Goal: Transaction & Acquisition: Download file/media

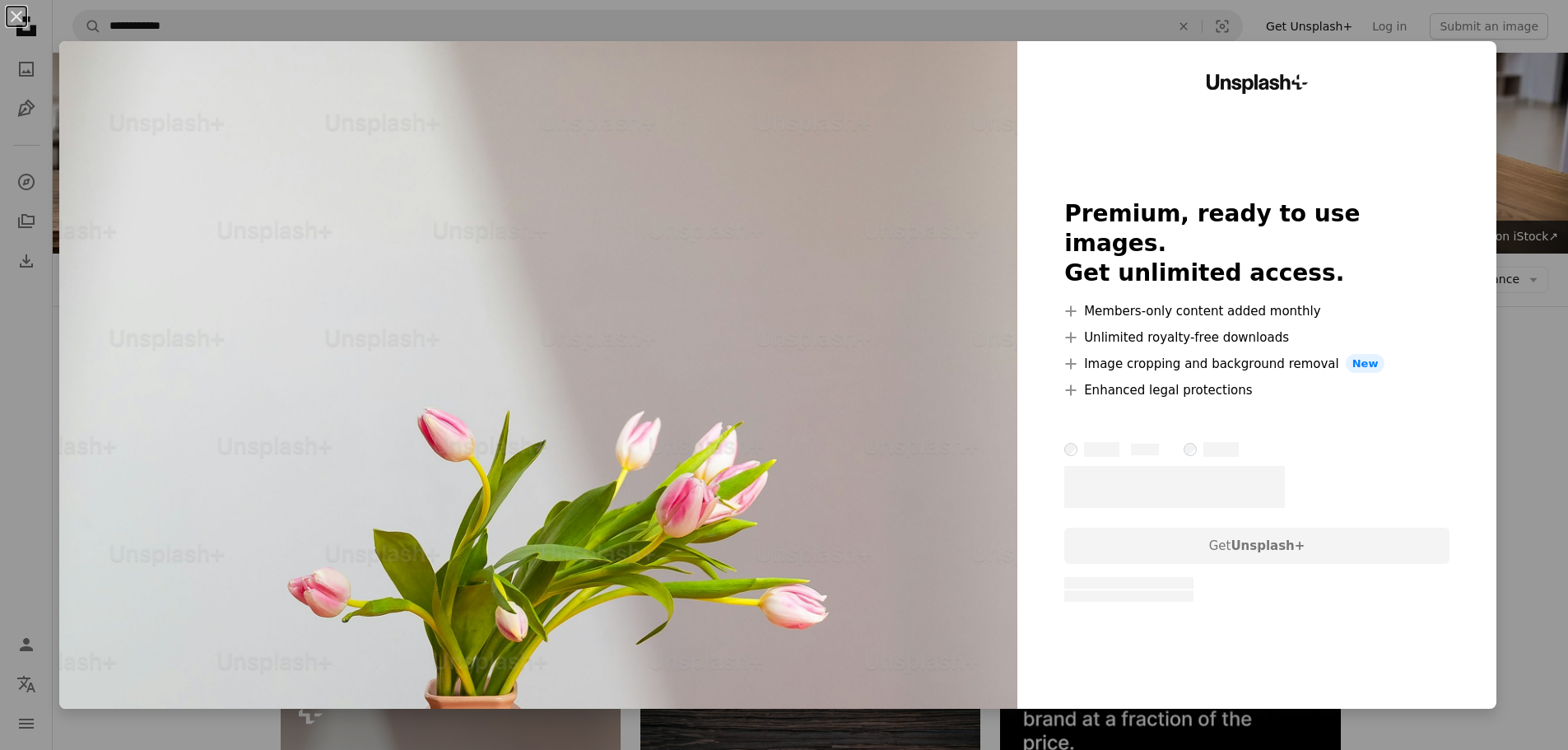
scroll to position [483, 0]
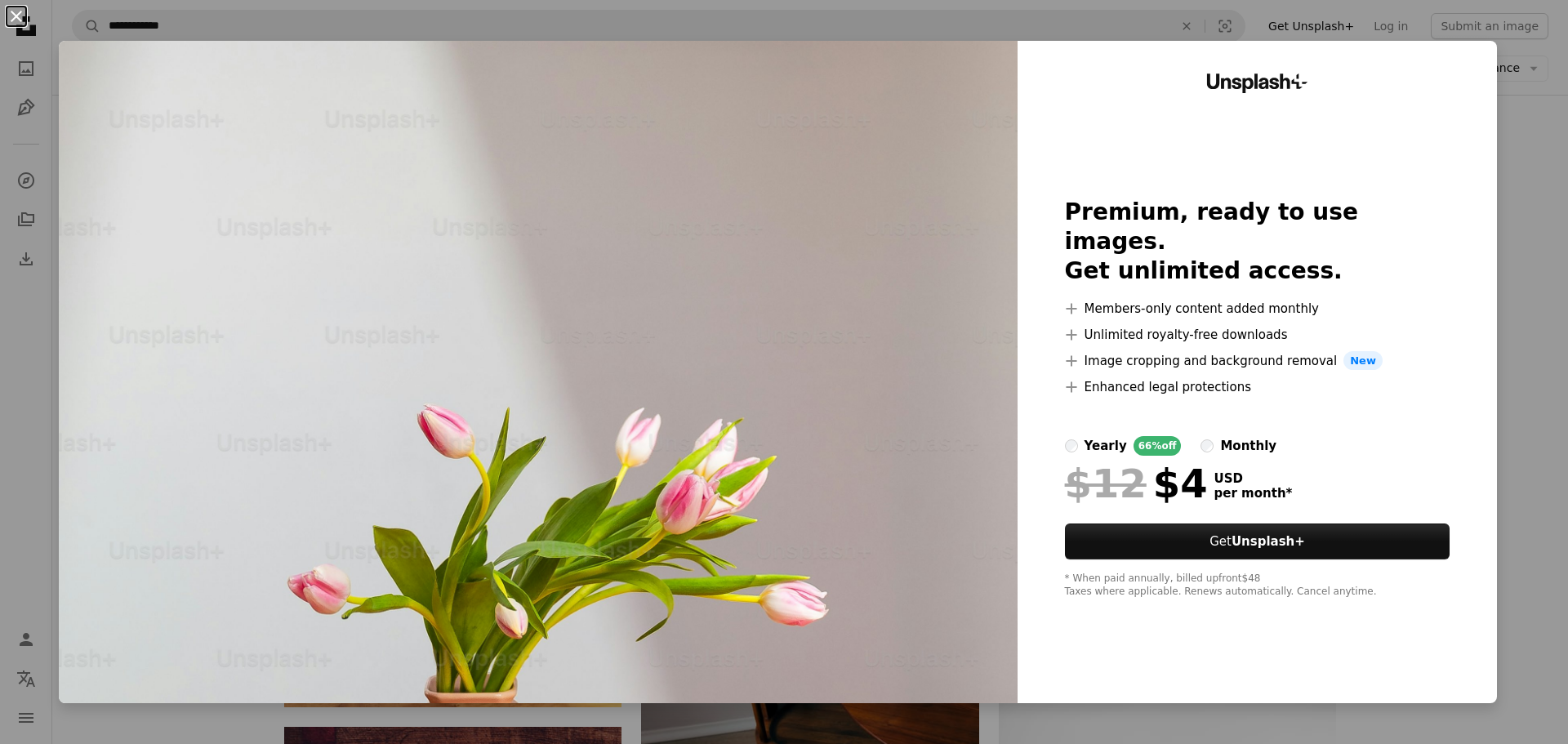
click at [20, 15] on button "An X shape" at bounding box center [16, 16] width 20 height 20
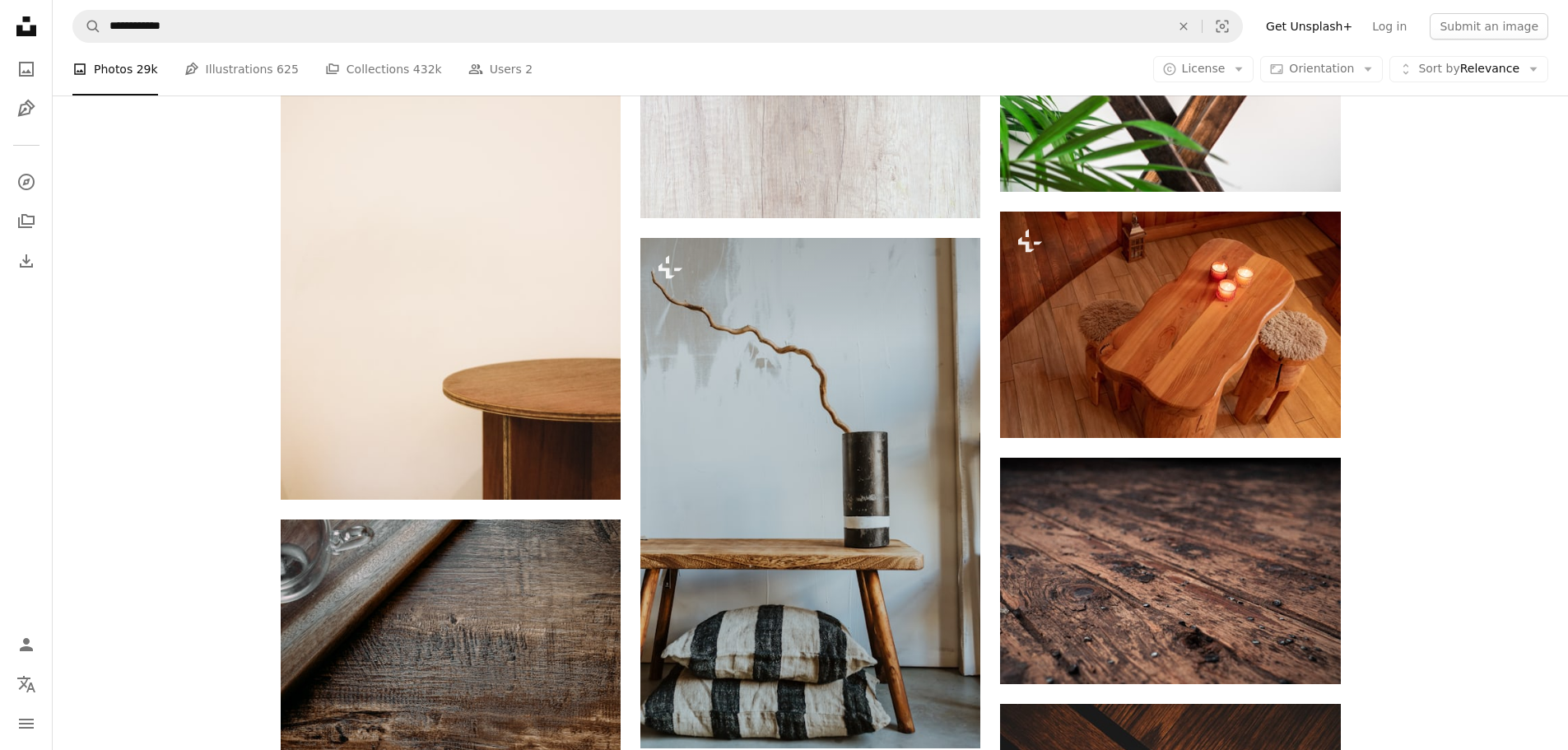
scroll to position [1463, 0]
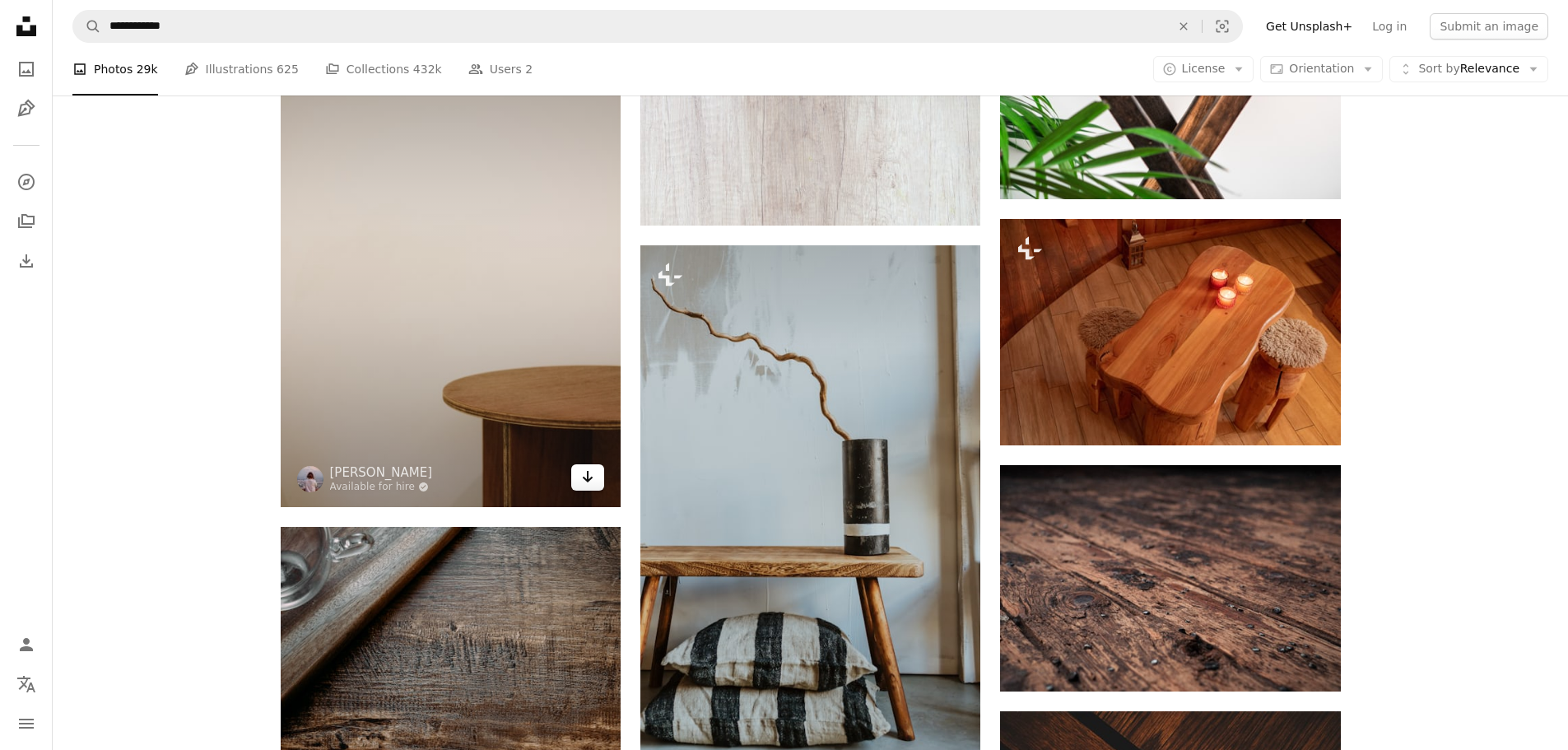
click at [595, 477] on link "Arrow pointing down" at bounding box center [588, 477] width 33 height 27
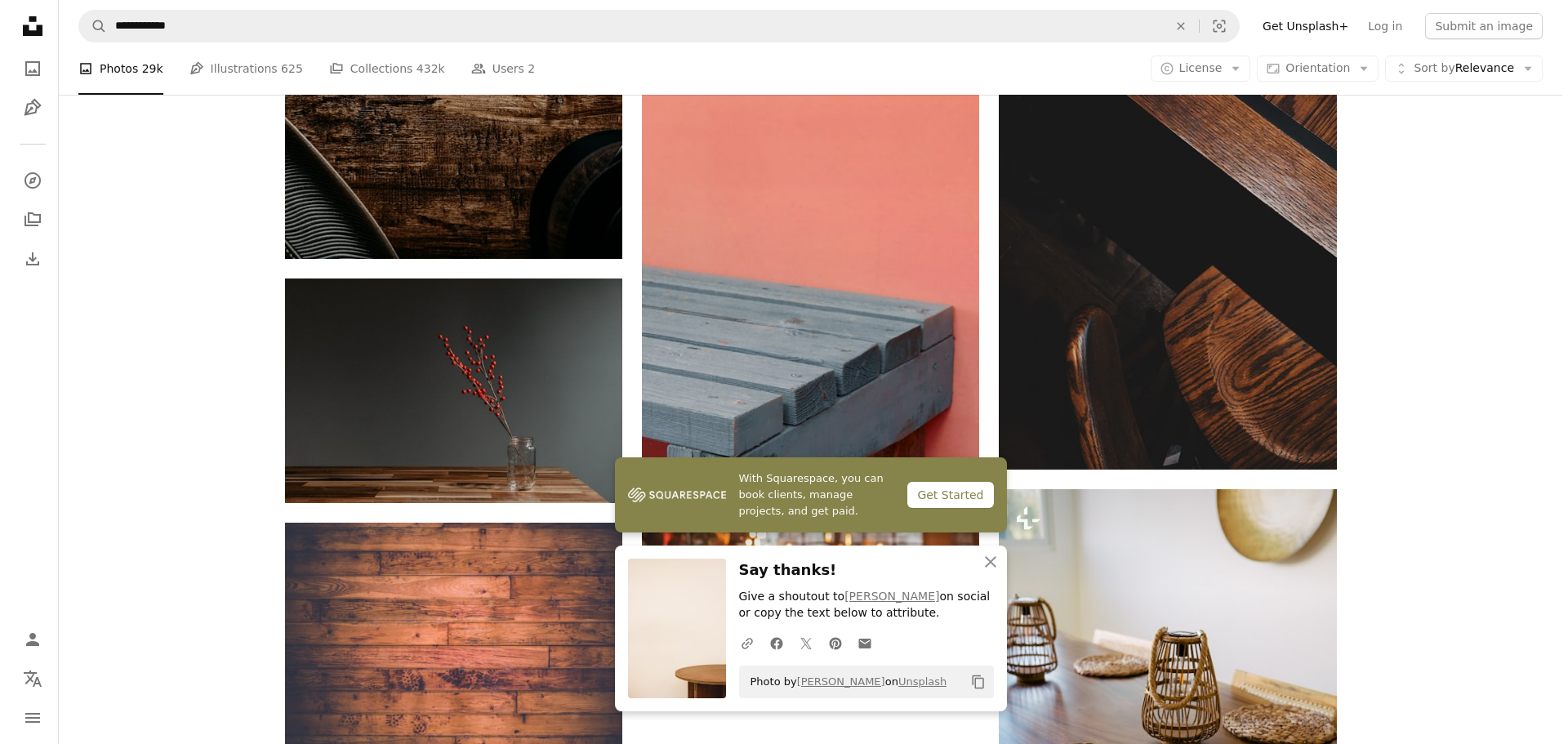
scroll to position [2195, 0]
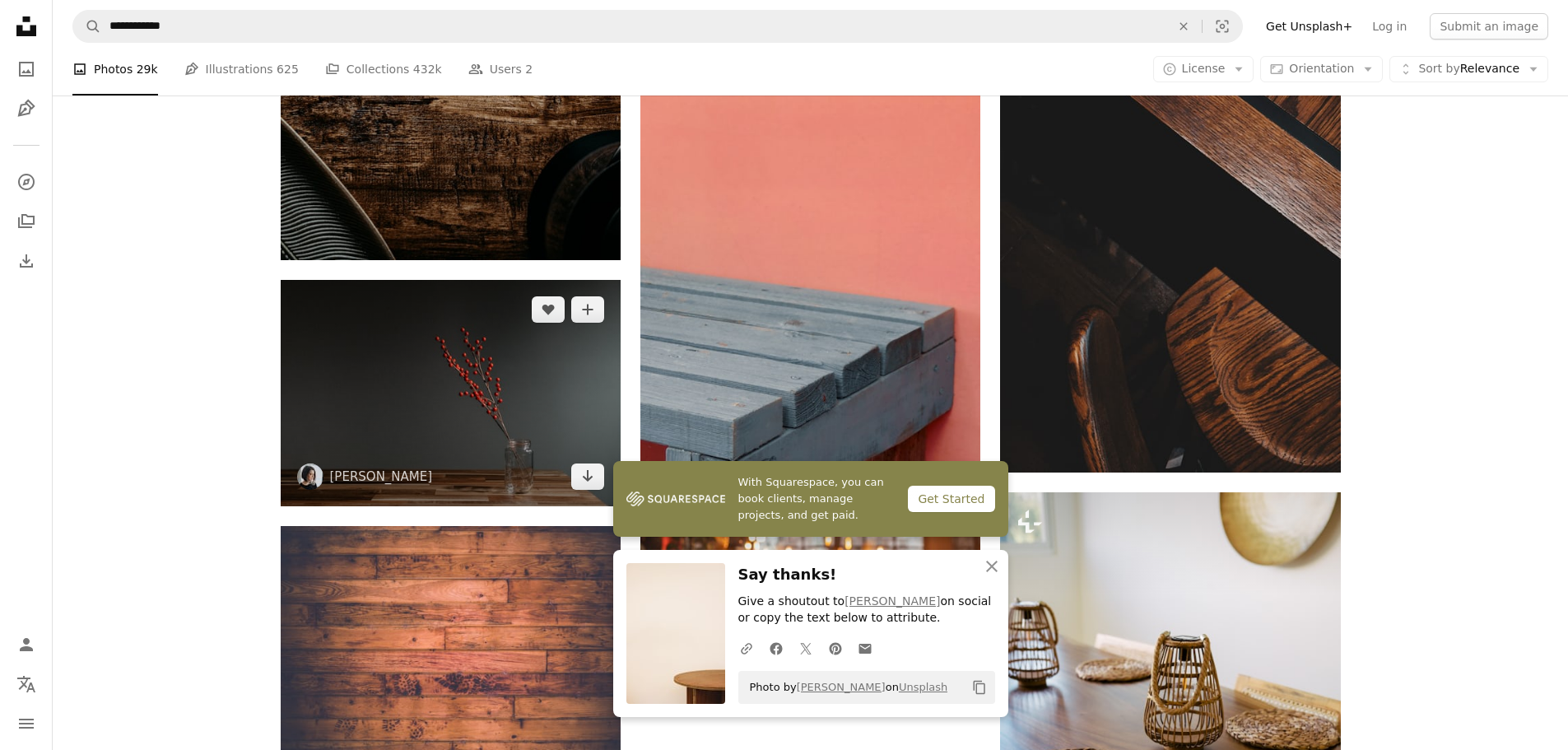
click at [446, 456] on img at bounding box center [451, 393] width 340 height 226
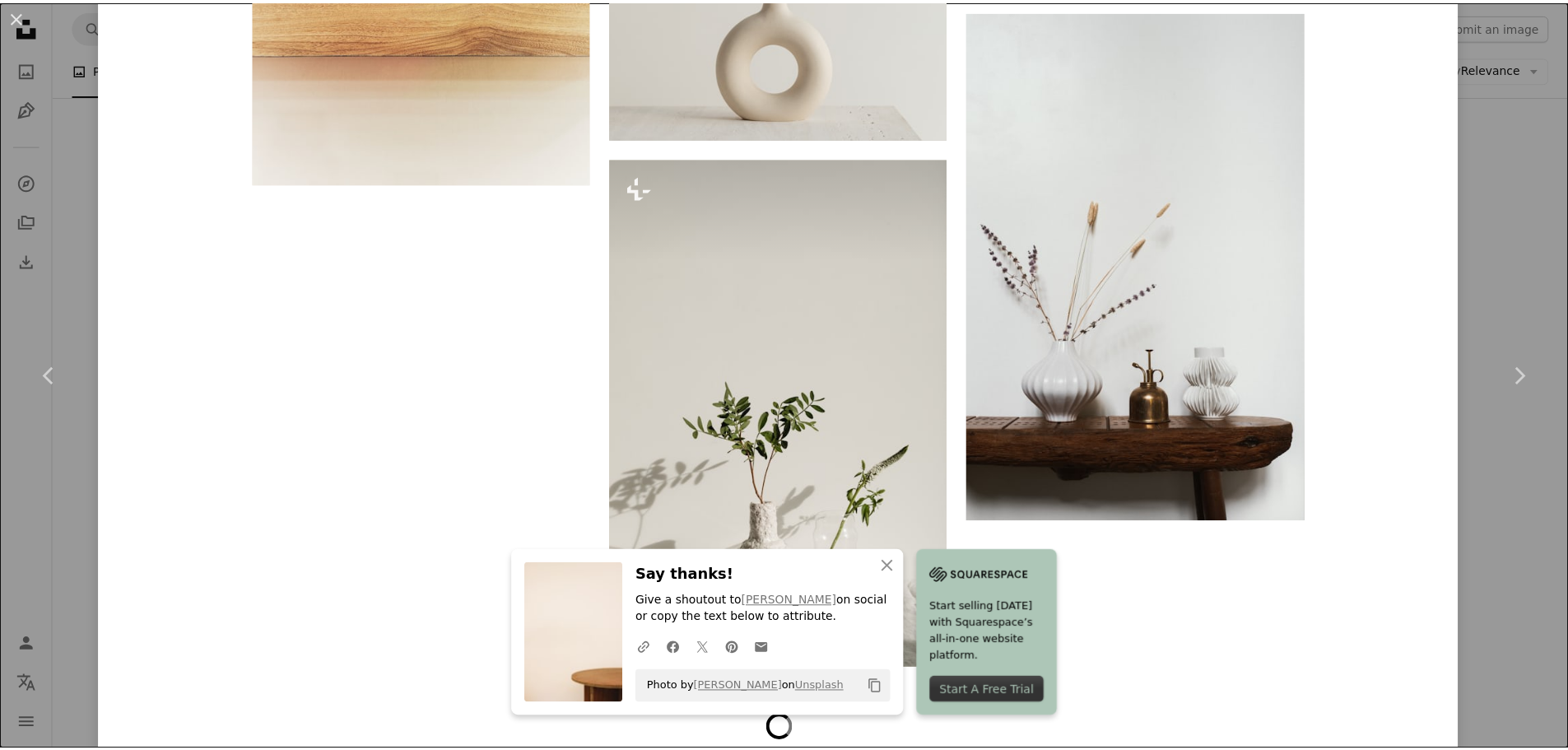
scroll to position [6243, 0]
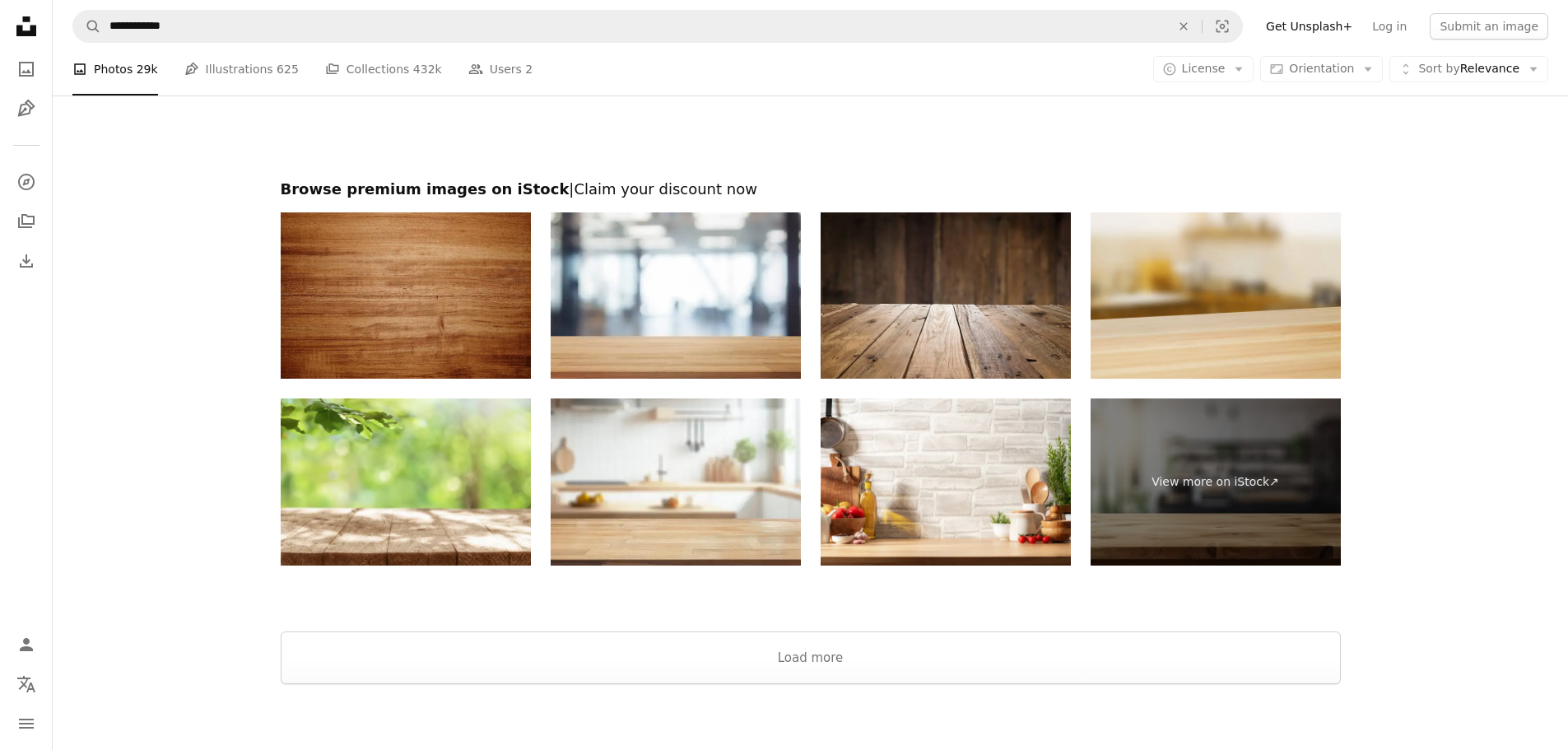
scroll to position [6122, 0]
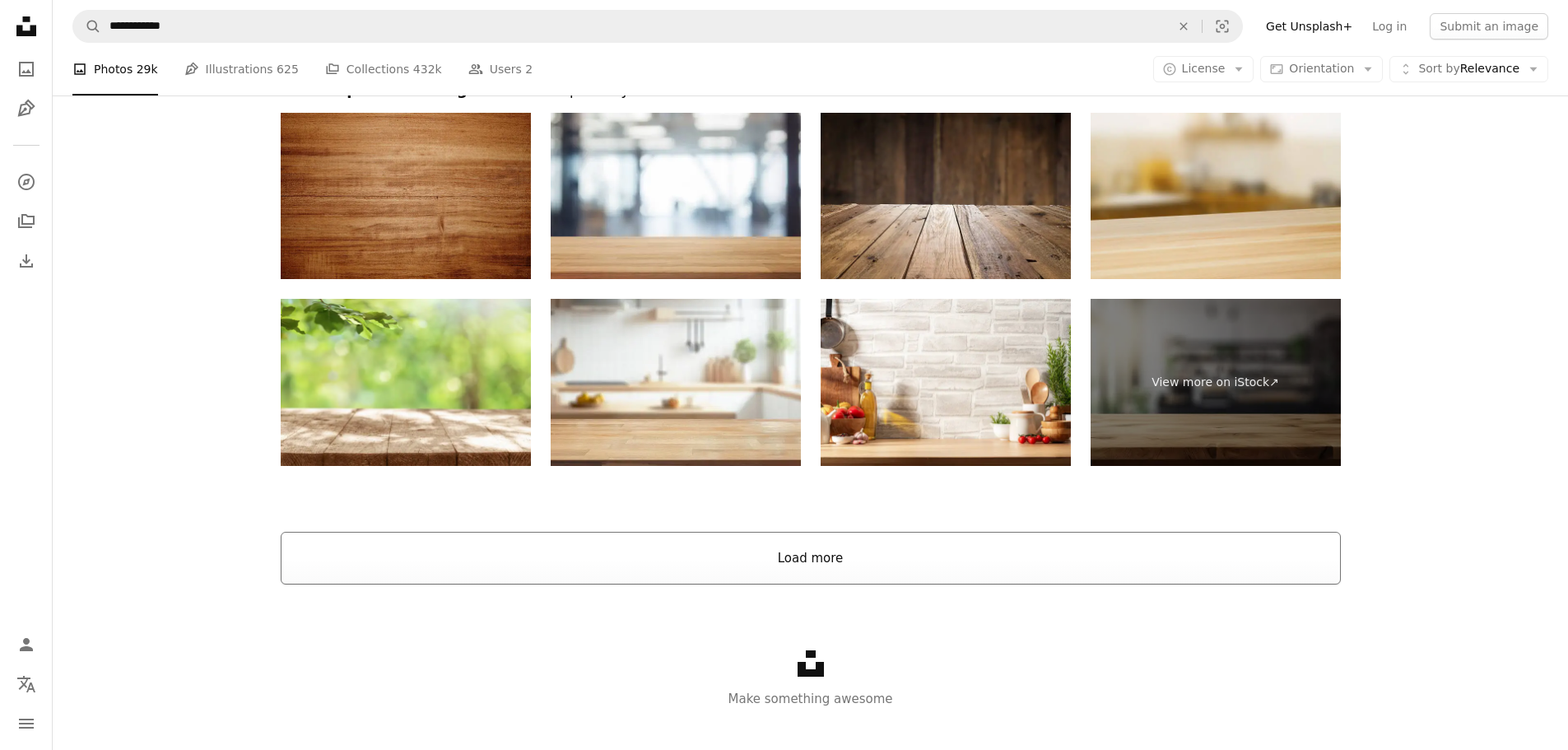
click at [975, 570] on button "Load more" at bounding box center [811, 557] width 1060 height 52
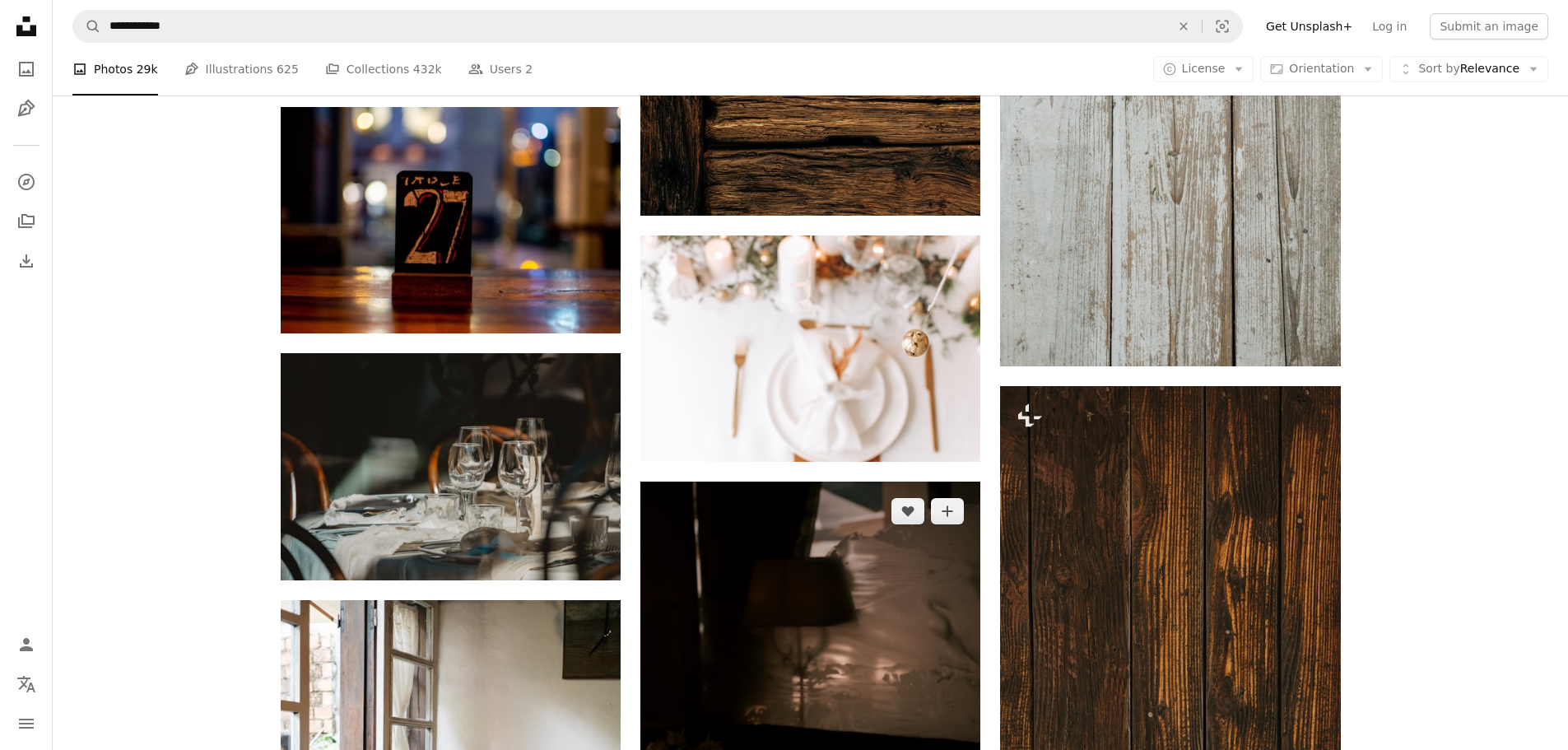
scroll to position [12776, 0]
